Goal: Task Accomplishment & Management: Use online tool/utility

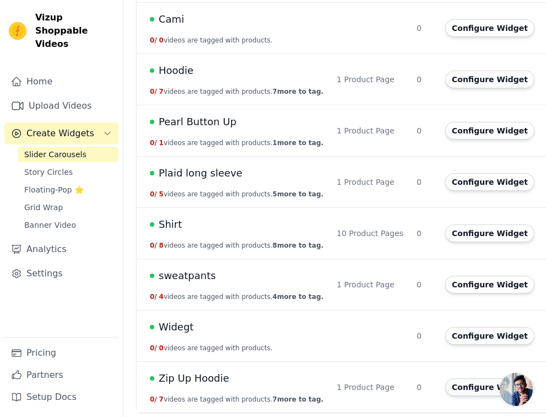
scroll to position [185, 0]
click at [476, 387] on button "Configure Widget" at bounding box center [489, 387] width 89 height 18
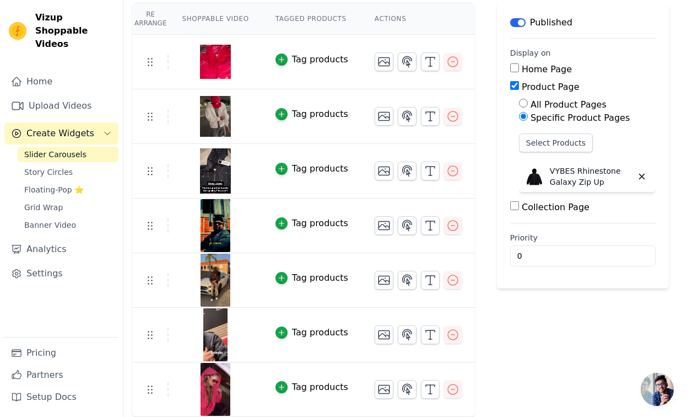
scroll to position [98, 0]
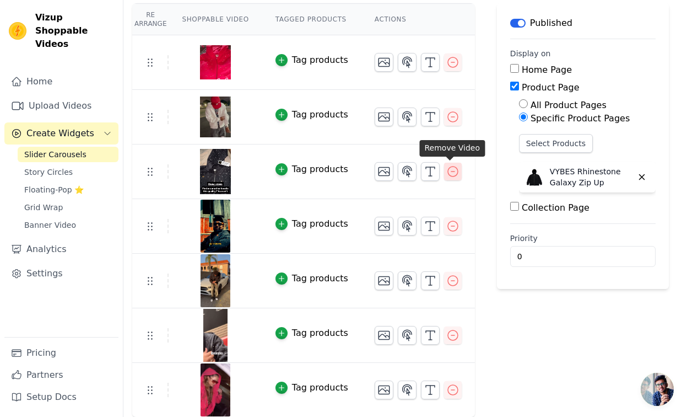
click at [450, 169] on icon "button" at bounding box center [452, 171] width 13 height 13
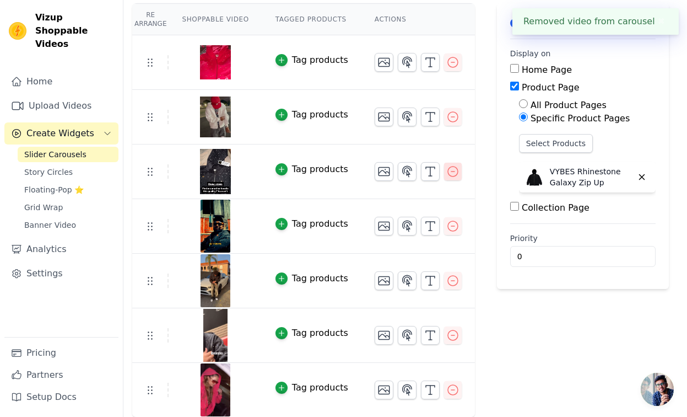
scroll to position [0, 0]
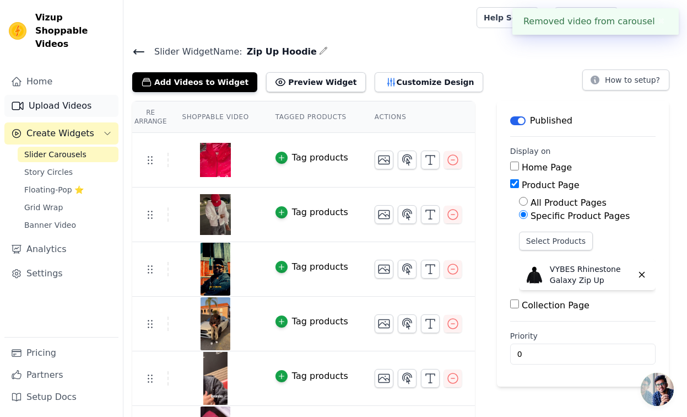
click at [65, 95] on link "Upload Videos" at bounding box center [61, 106] width 114 height 22
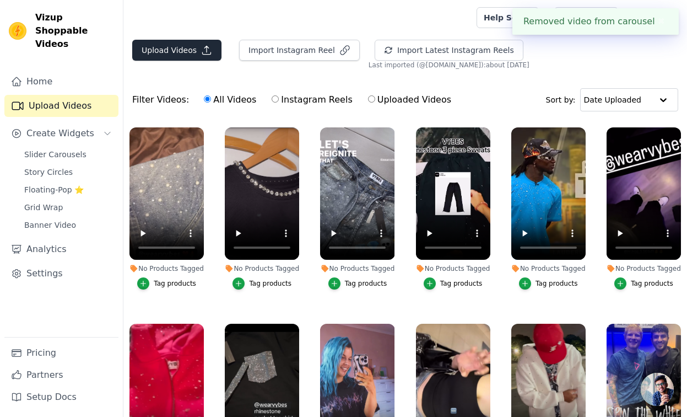
click at [160, 43] on button "Upload Videos" at bounding box center [176, 50] width 89 height 21
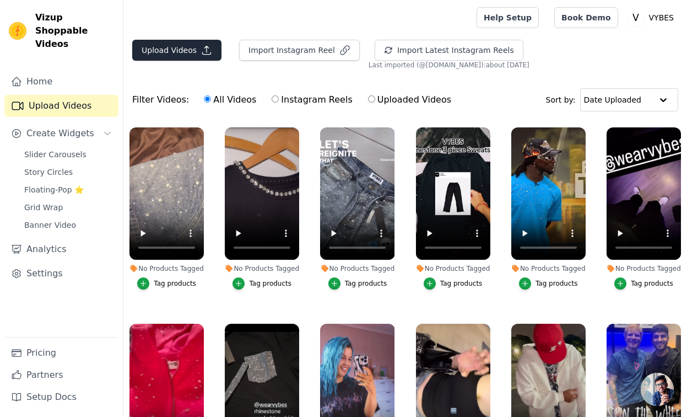
click at [162, 52] on button "Upload Videos" at bounding box center [176, 50] width 89 height 21
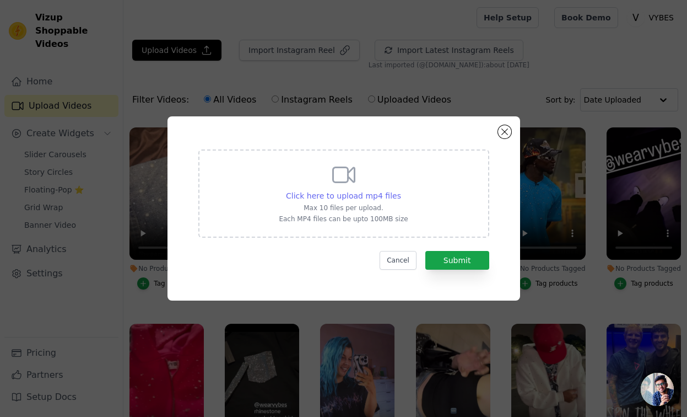
click at [331, 193] on span "Click here to upload mp4 files" at bounding box center [343, 195] width 115 height 9
click at [401, 190] on input "Click here to upload mp4 files Max 10 files per upload. Each MP4 files can be u…" at bounding box center [401, 190] width 1 height 1
click at [329, 193] on span "Click here to upload mp4 files" at bounding box center [343, 195] width 115 height 9
click at [401, 190] on input "Click here to upload mp4 files Max 10 files per upload. Each MP4 files can be u…" at bounding box center [401, 190] width 1 height 1
type input "C:\fakepath\new.mp4"
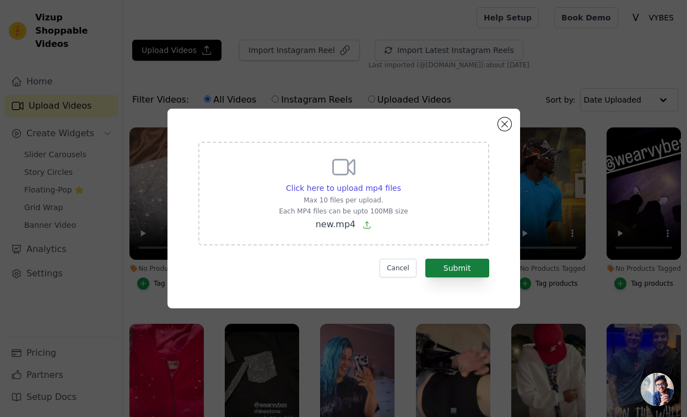
click at [447, 269] on button "Submit" at bounding box center [457, 267] width 64 height 19
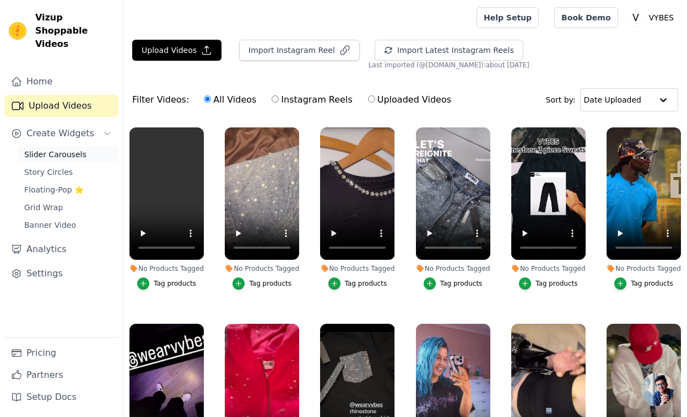
click at [63, 149] on span "Slider Carousels" at bounding box center [55, 154] width 62 height 11
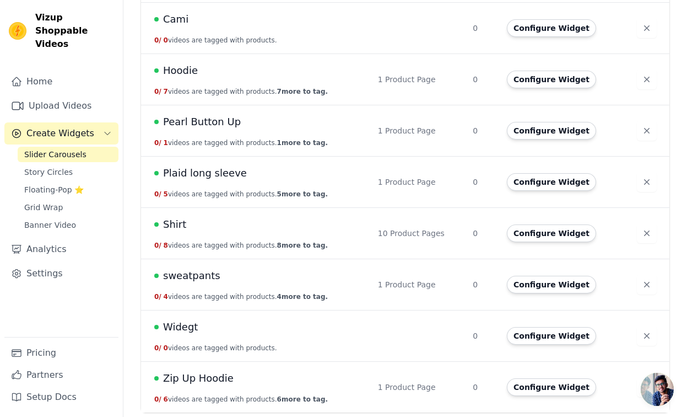
scroll to position [185, 0]
click at [543, 392] on button "Configure Widget" at bounding box center [551, 387] width 89 height 18
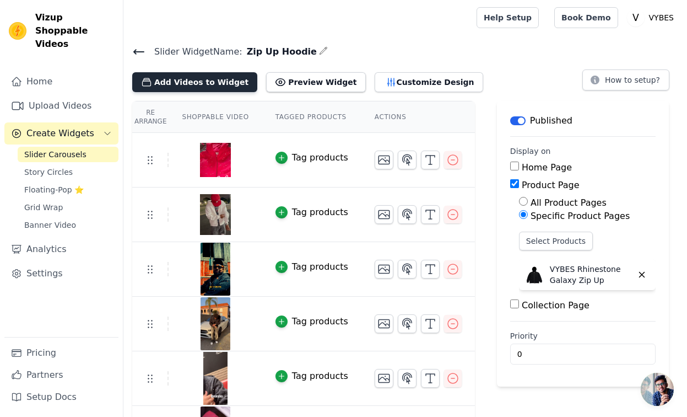
click at [211, 84] on button "Add Videos to Widget" at bounding box center [194, 82] width 125 height 20
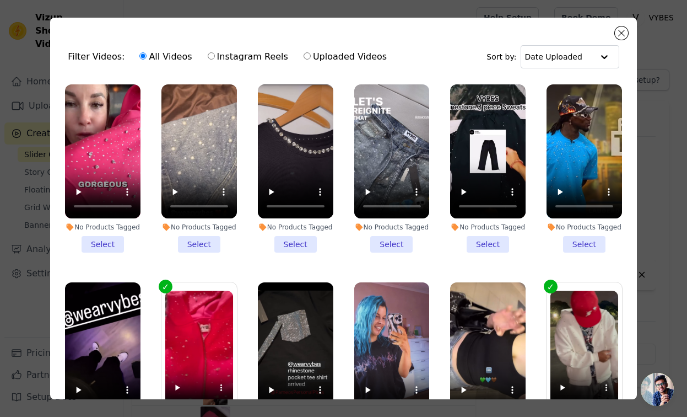
click at [101, 240] on li "No Products Tagged Select" at bounding box center [102, 168] width 75 height 168
click at [0, 0] on input "No Products Tagged Select" at bounding box center [0, 0] width 0 height 0
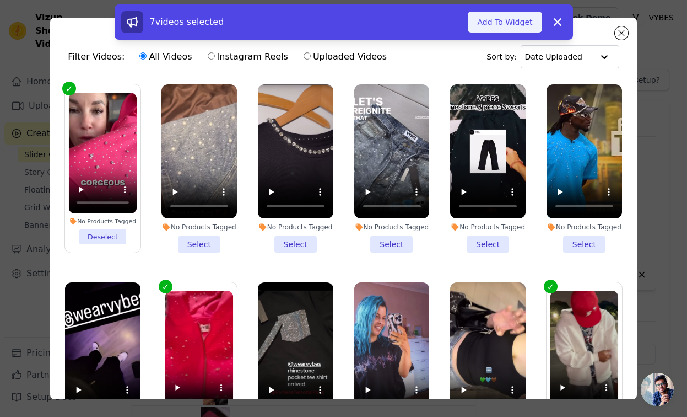
click at [501, 22] on button "Add To Widget" at bounding box center [505, 22] width 74 height 21
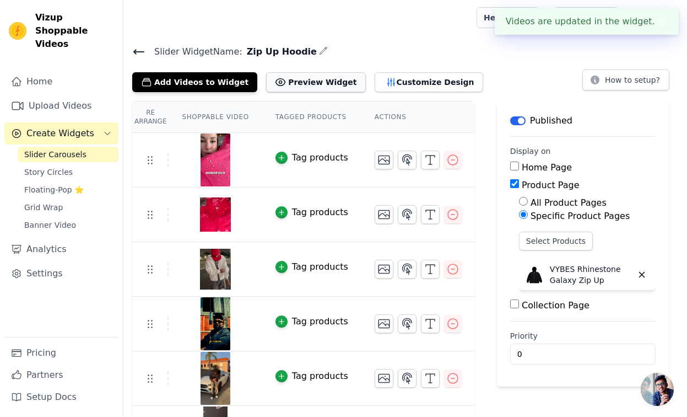
click at [274, 84] on button "Preview Widget" at bounding box center [315, 82] width 99 height 20
